Goal: Manage account settings

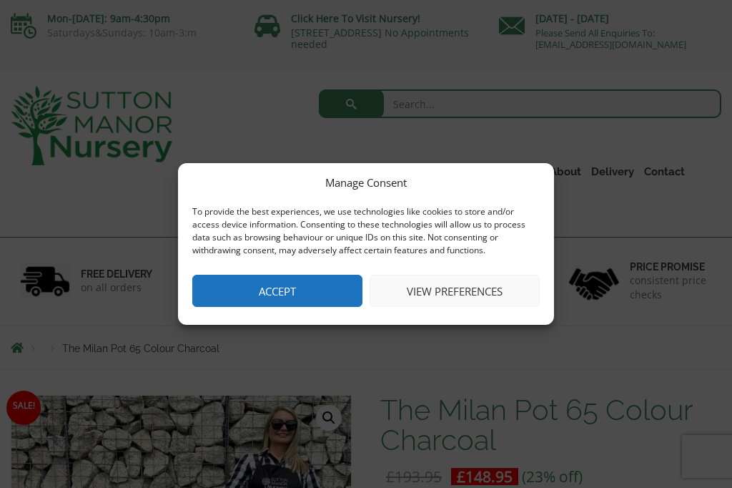
click at [446, 293] on button "View preferences" at bounding box center [455, 291] width 170 height 32
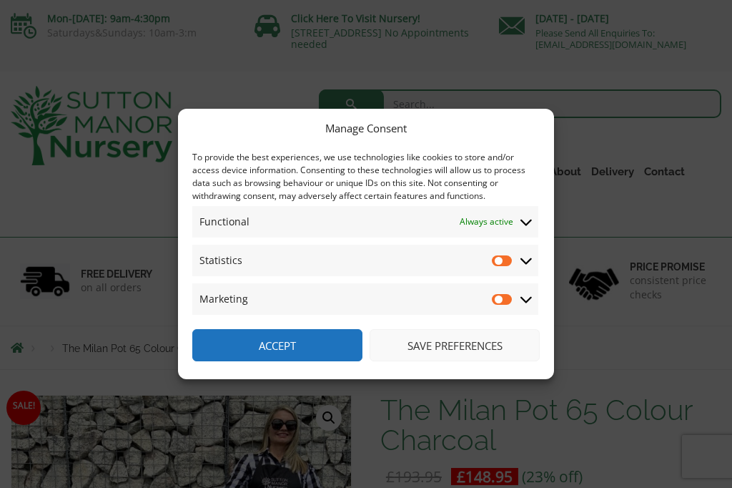
click at [498, 262] on input "Statistics" at bounding box center [502, 260] width 21 height 14
checkbox input "true"
click at [501, 298] on input "Marketing" at bounding box center [502, 299] width 21 height 14
checkbox input "true"
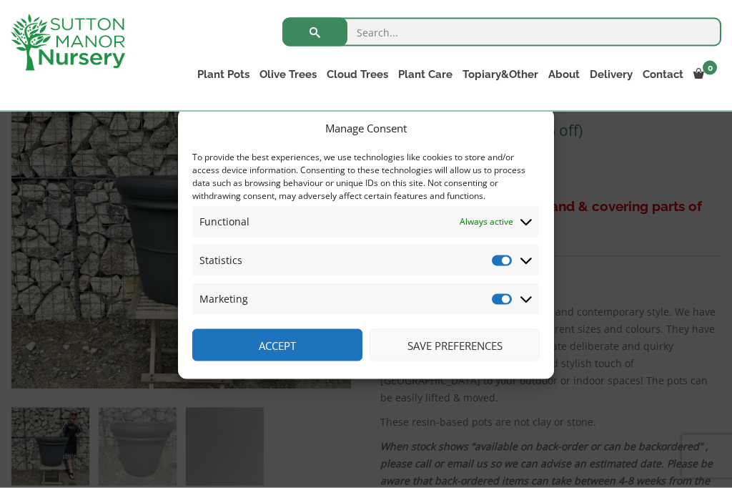
scroll to position [293, 0]
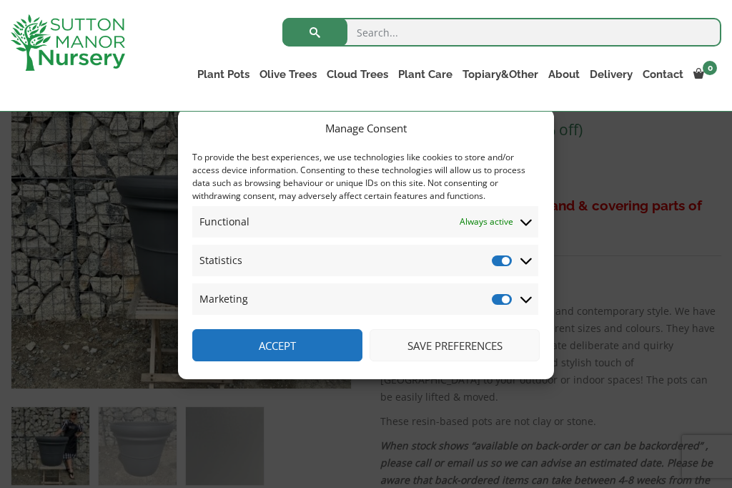
click at [506, 268] on input "Statistics" at bounding box center [502, 260] width 21 height 14
click at [505, 268] on input "Statistics" at bounding box center [502, 260] width 21 height 14
checkbox input "true"
click at [453, 361] on button "Save preferences" at bounding box center [455, 345] width 170 height 32
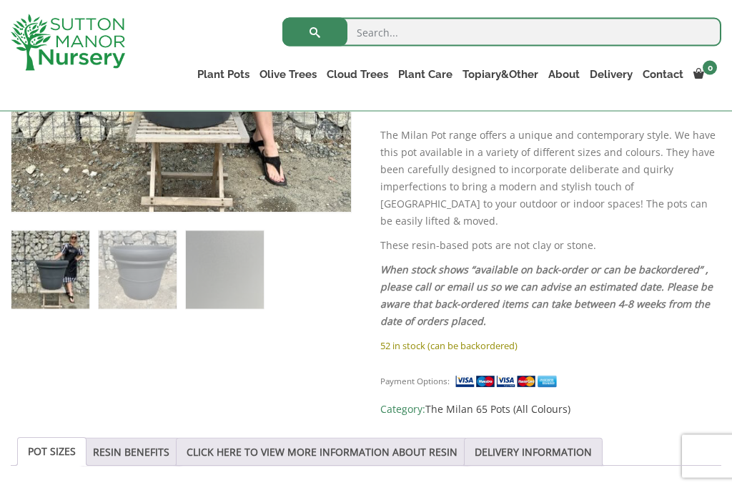
scroll to position [470, 0]
click at [140, 438] on link "RESIN BENEFITS" at bounding box center [131, 451] width 77 height 27
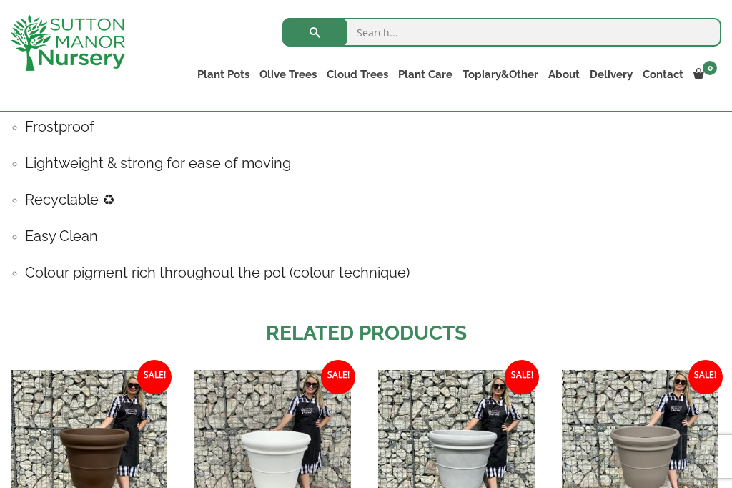
scroll to position [955, 0]
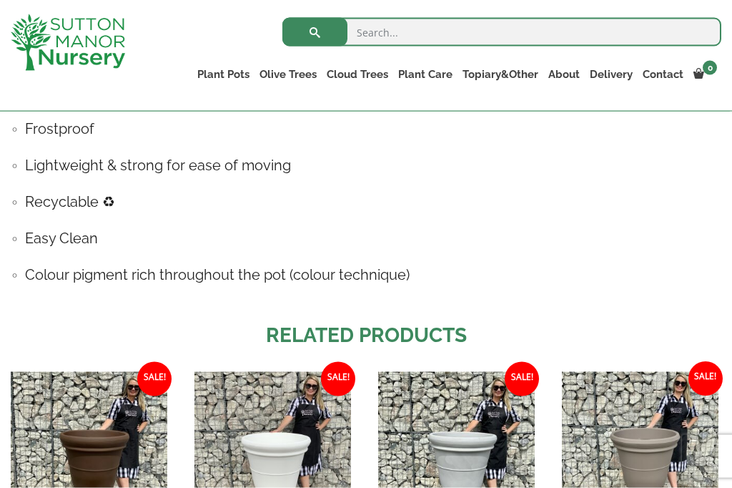
click at [62, 191] on h4 "Recyclable ♻" at bounding box center [373, 202] width 697 height 22
click at [55, 191] on h4 "Recyclable ♻" at bounding box center [373, 202] width 697 height 22
click at [69, 191] on h4 "Recyclable ♻" at bounding box center [373, 202] width 697 height 22
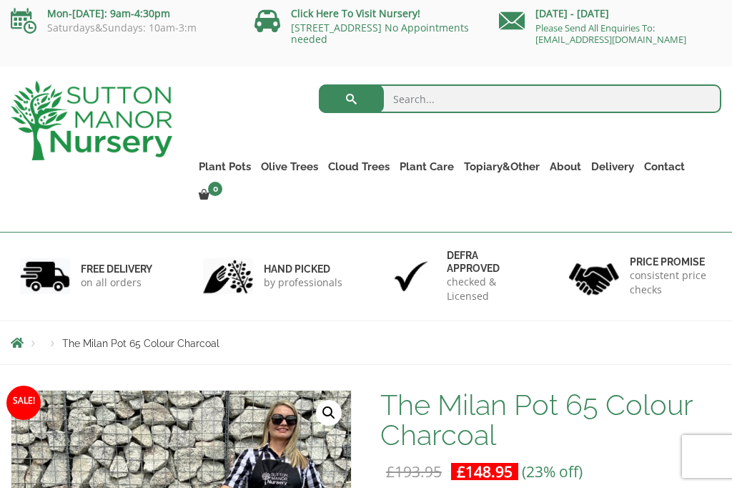
scroll to position [0, 0]
